Goal: Task Accomplishment & Management: Use online tool/utility

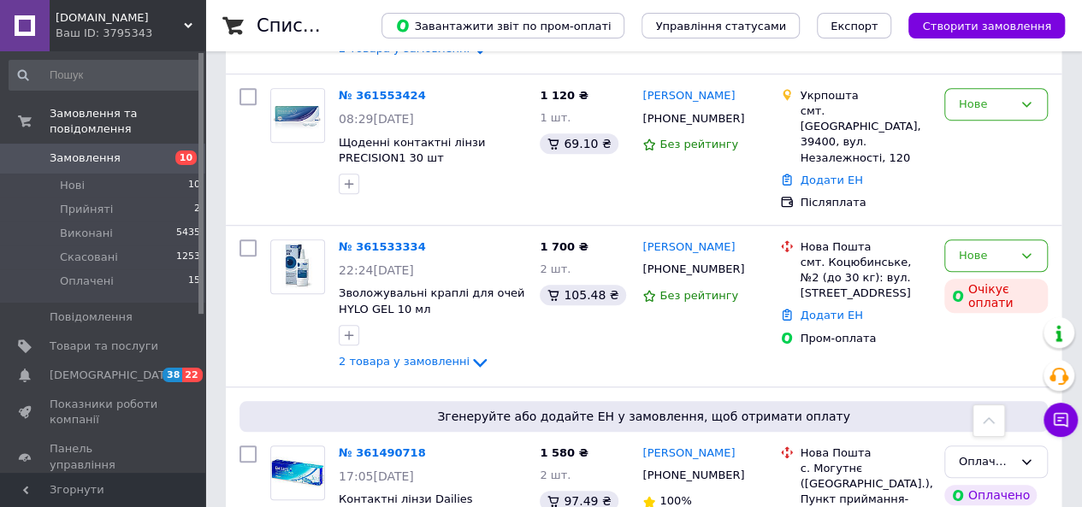
scroll to position [559, 0]
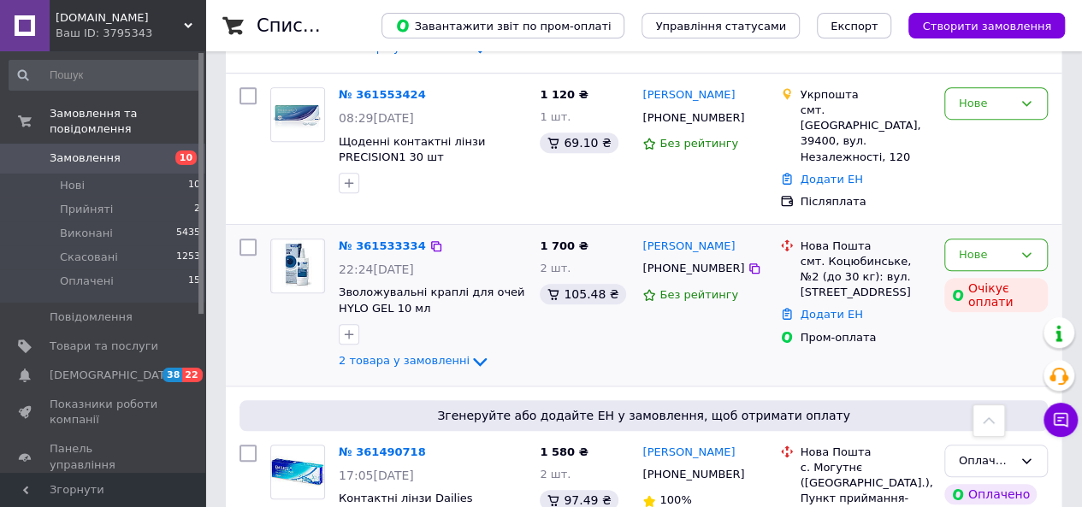
click at [298, 247] on img at bounding box center [298, 265] width 50 height 53
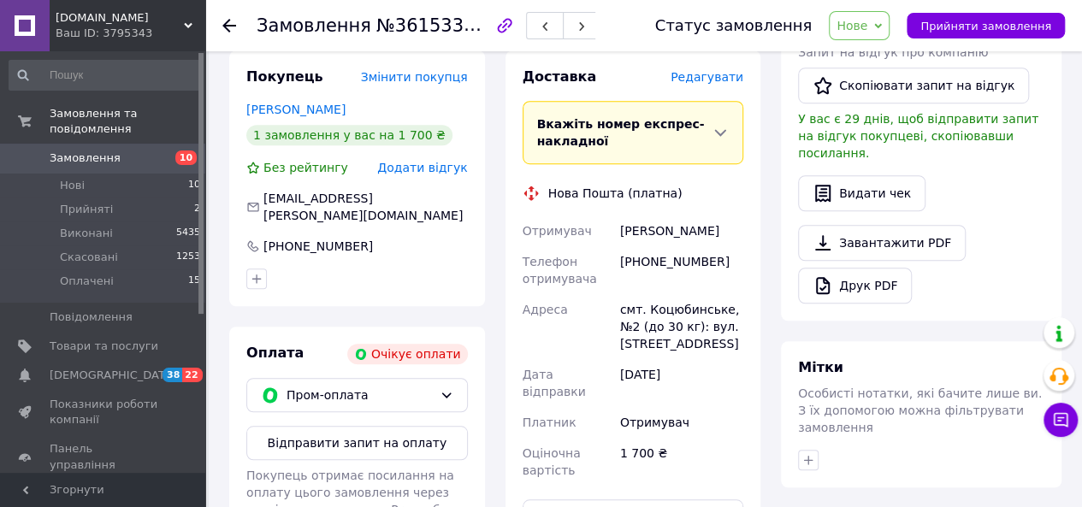
scroll to position [510, 0]
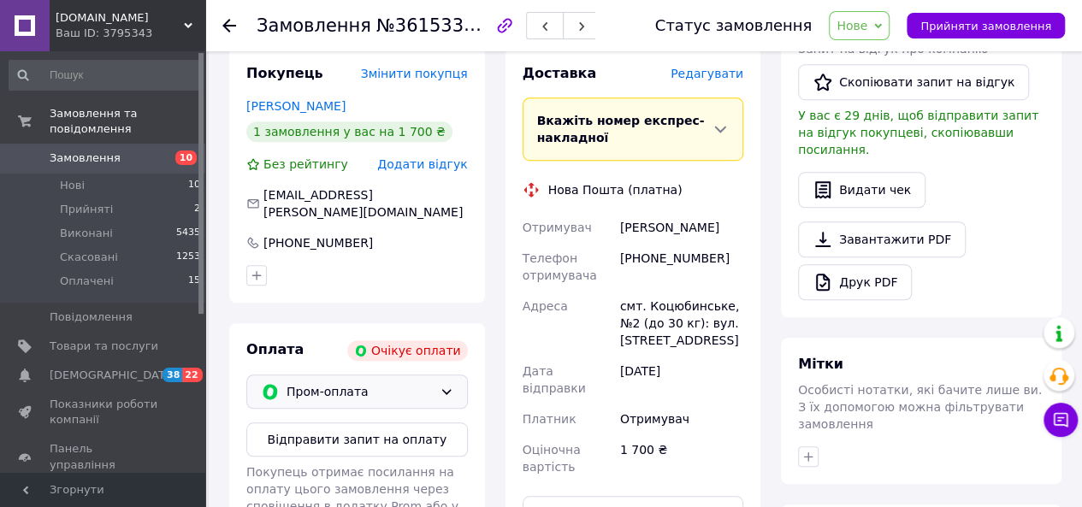
click at [452, 385] on icon at bounding box center [447, 392] width 14 height 14
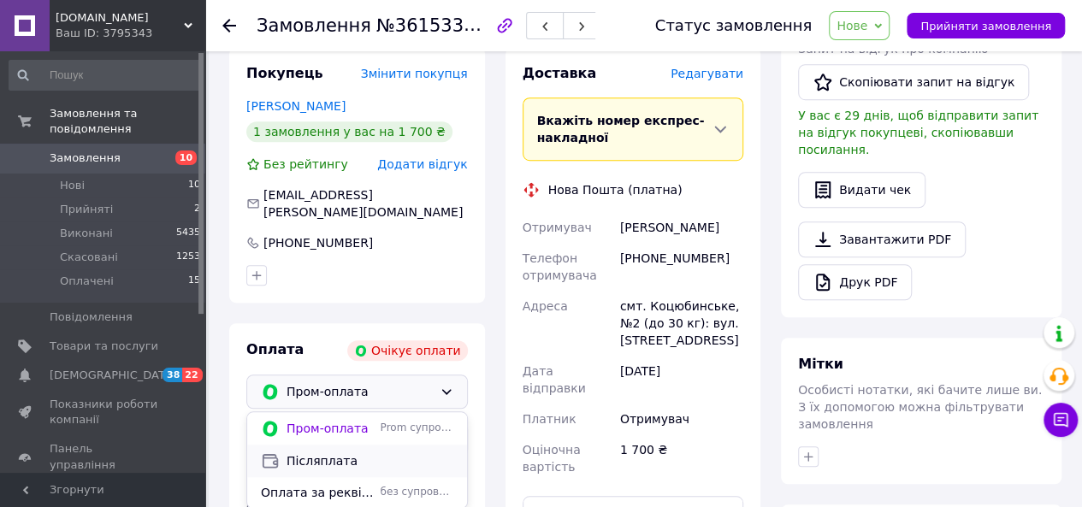
click at [375, 452] on span "Післяплата" at bounding box center [369, 460] width 167 height 17
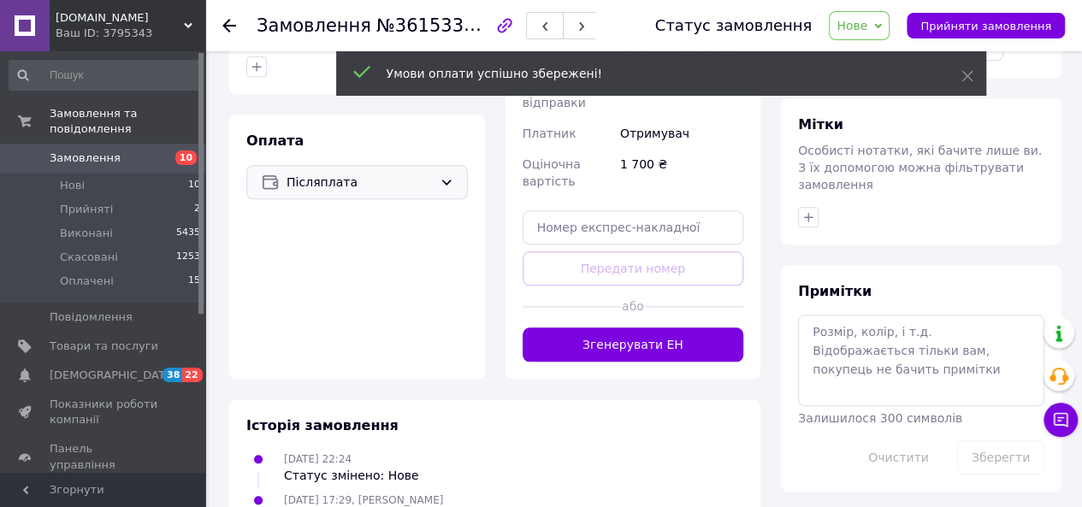
scroll to position [738, 0]
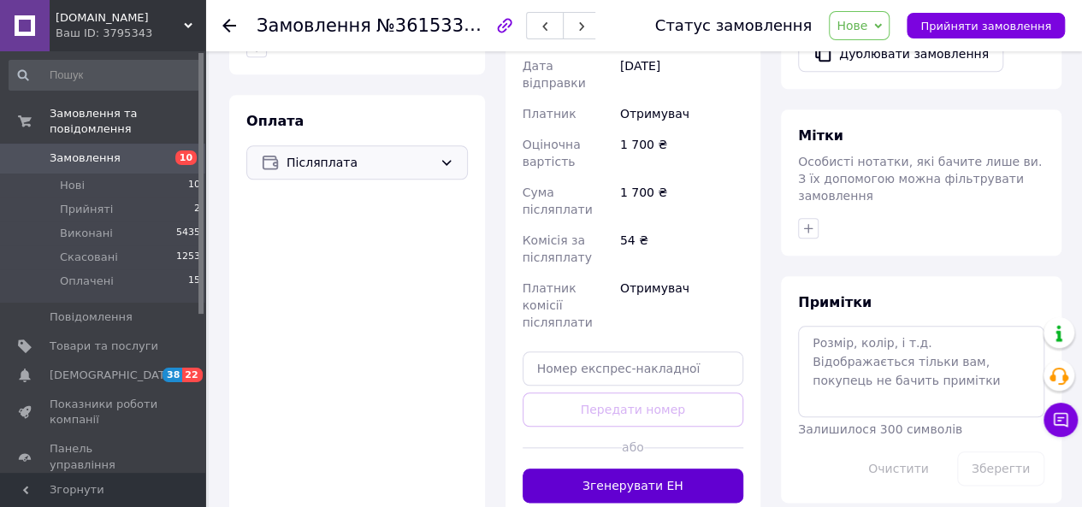
click at [619, 469] on button "Згенерувати ЕН" at bounding box center [633, 486] width 221 height 34
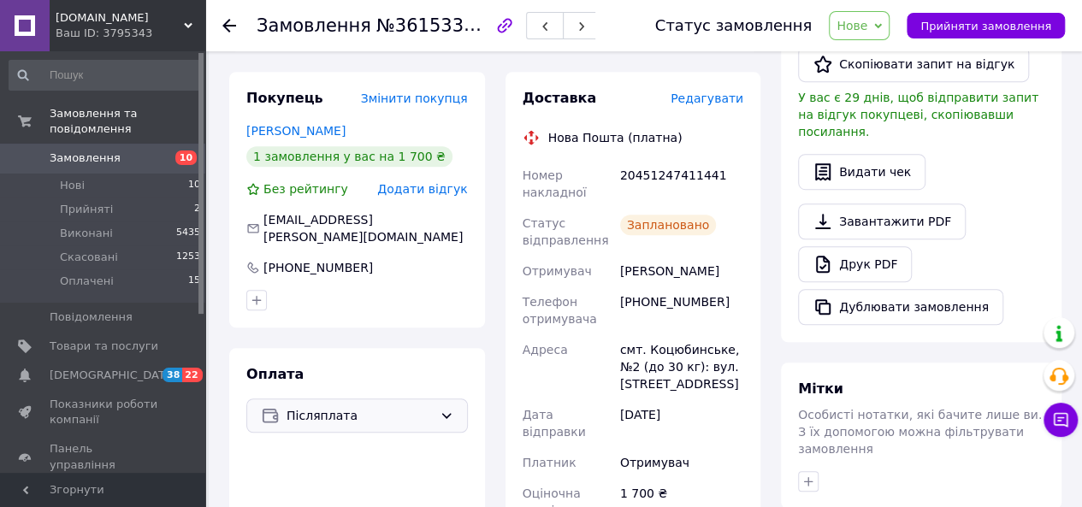
scroll to position [484, 0]
click at [548, 296] on span "Телефон отримувача" at bounding box center [560, 311] width 74 height 31
